Goal: Task Accomplishment & Management: Manage account settings

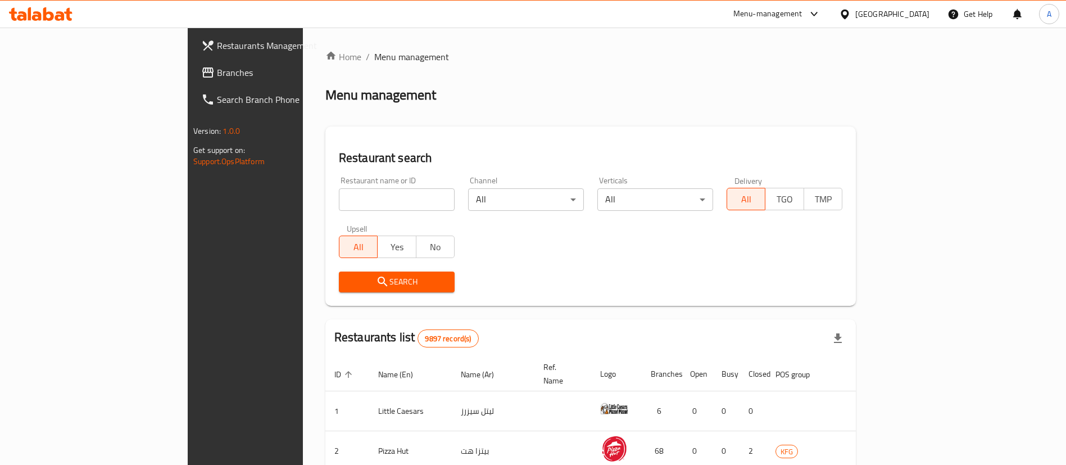
click at [339, 200] on input "search" at bounding box center [397, 199] width 116 height 22
type input "[PERSON_NAME]"
click button "Search" at bounding box center [397, 281] width 116 height 21
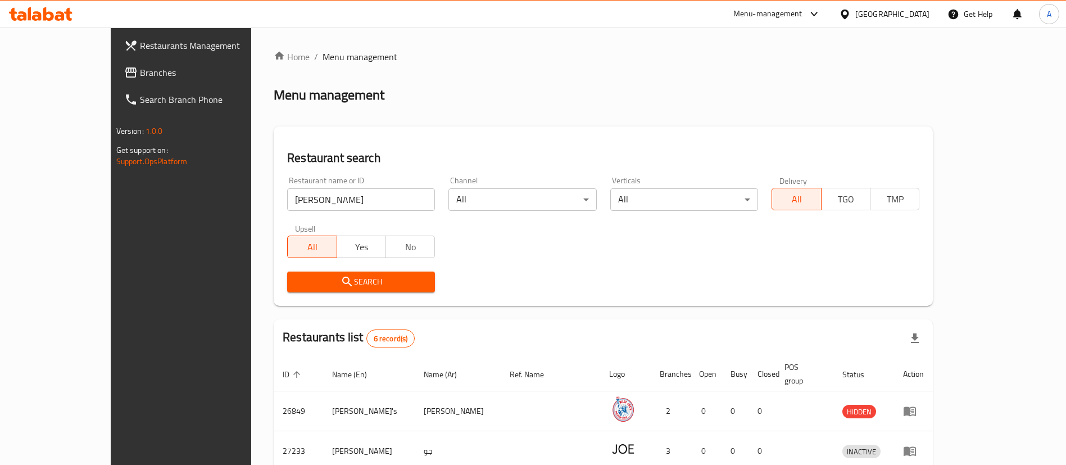
click at [573, 305] on div "Restaurant search Restaurant name or ID [PERSON_NAME] Restaurant name or ID Cha…" at bounding box center [603, 215] width 659 height 179
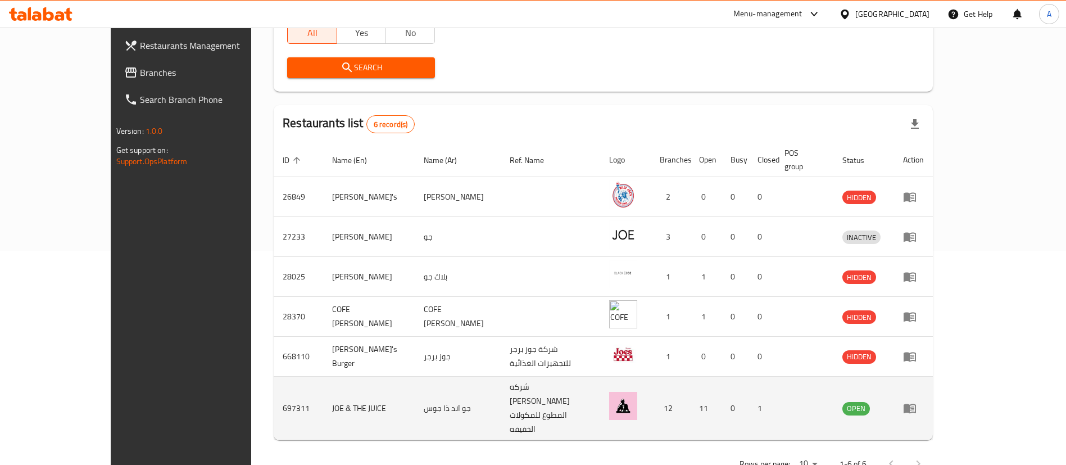
click at [916, 404] on icon "enhanced table" at bounding box center [910, 409] width 12 height 10
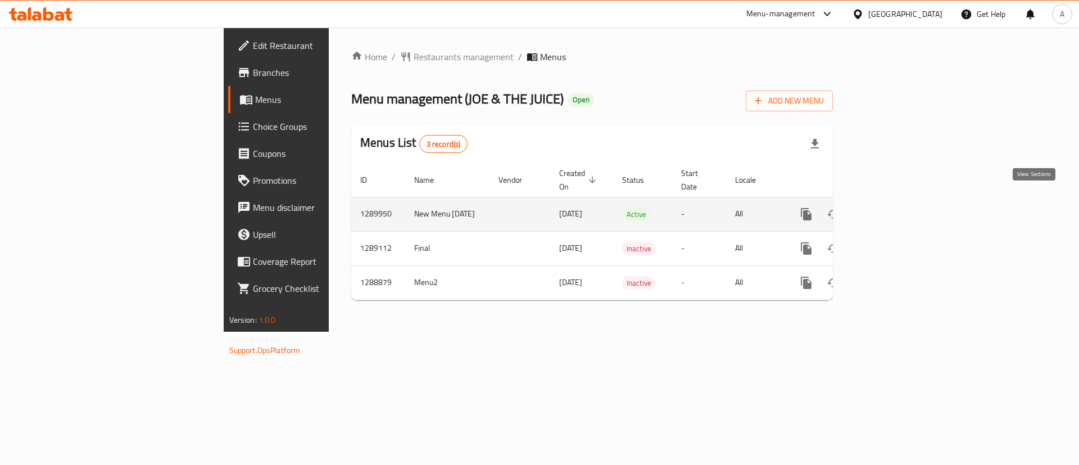
click at [894, 207] on icon "enhanced table" at bounding box center [887, 213] width 13 height 13
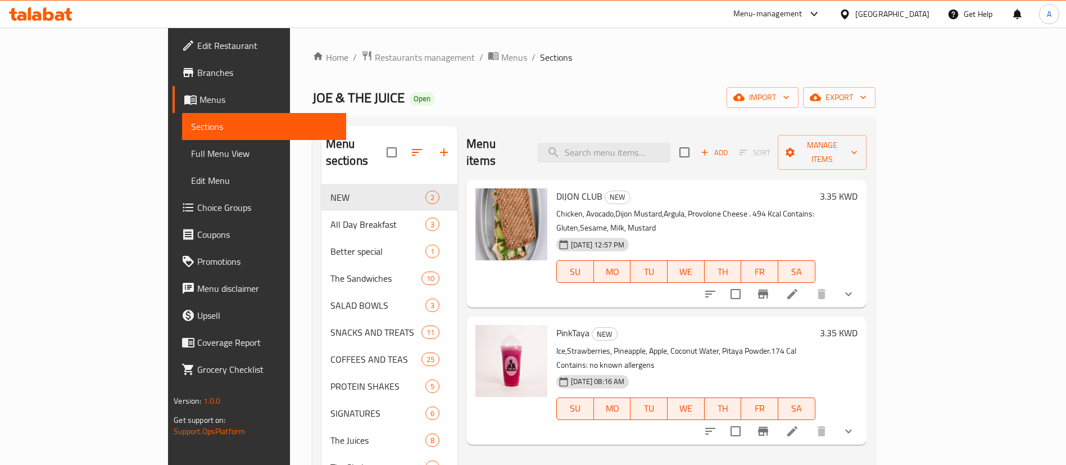
click at [197, 74] on span "Branches" at bounding box center [267, 72] width 140 height 13
